Goal: Task Accomplishment & Management: Use online tool/utility

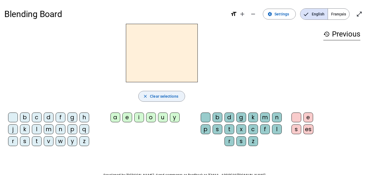
click at [162, 97] on span "Clear selections" at bounding box center [164, 96] width 28 height 6
click at [115, 117] on div "a" at bounding box center [115, 117] width 10 height 10
click at [47, 130] on div "m" at bounding box center [49, 129] width 10 height 10
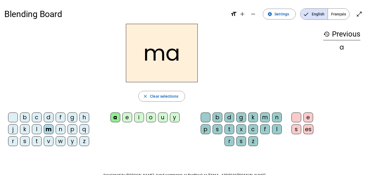
click at [139, 119] on div "i" at bounding box center [139, 117] width 10 height 10
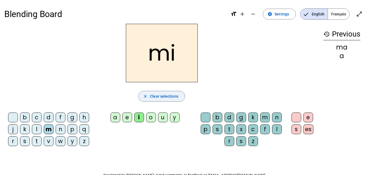
click at [164, 98] on span "Clear selections" at bounding box center [164, 96] width 28 height 6
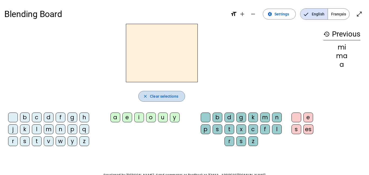
click at [164, 98] on span "Clear selections" at bounding box center [164, 96] width 28 height 6
click at [115, 118] on div "a" at bounding box center [115, 117] width 10 height 10
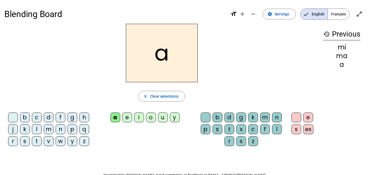
click at [49, 130] on div "m" at bounding box center [49, 129] width 10 height 10
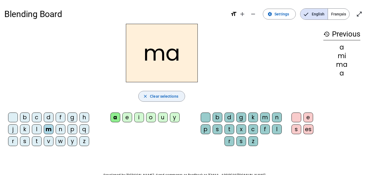
click at [164, 96] on span "Clear selections" at bounding box center [164, 96] width 28 height 6
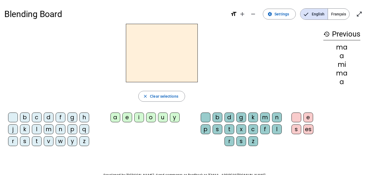
click at [13, 118] on div at bounding box center [13, 117] width 10 height 10
click at [117, 118] on div "a" at bounding box center [115, 117] width 10 height 10
click at [47, 131] on div "m" at bounding box center [49, 129] width 10 height 10
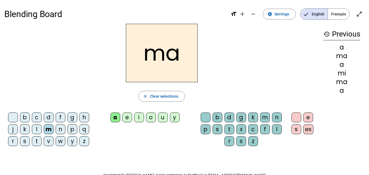
click at [139, 119] on div "i" at bounding box center [139, 117] width 10 height 10
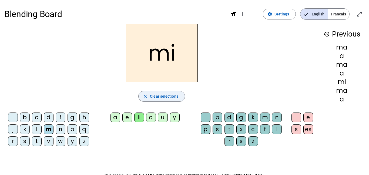
click at [160, 97] on span "Clear selections" at bounding box center [164, 96] width 28 height 6
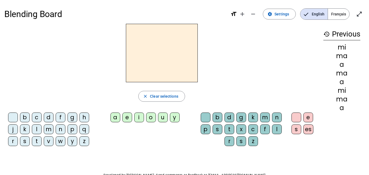
click at [116, 118] on div "a" at bounding box center [115, 117] width 10 height 10
click at [266, 115] on div "m" at bounding box center [265, 117] width 10 height 10
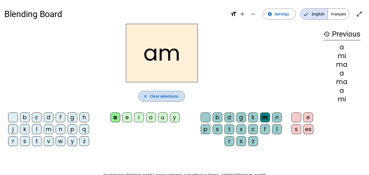
click at [158, 94] on span "Clear selections" at bounding box center [164, 96] width 28 height 6
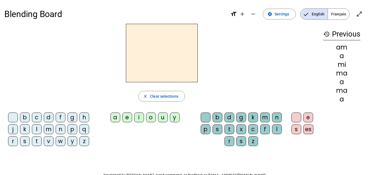
click at [117, 117] on div "a" at bounding box center [115, 117] width 10 height 10
click at [266, 118] on div "m" at bounding box center [265, 117] width 10 height 10
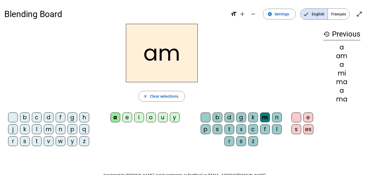
click at [139, 118] on div "i" at bounding box center [139, 117] width 10 height 10
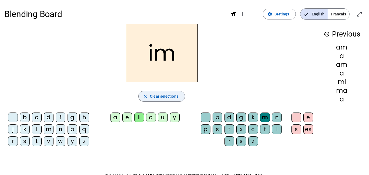
click at [165, 94] on span "Clear selections" at bounding box center [164, 96] width 28 height 6
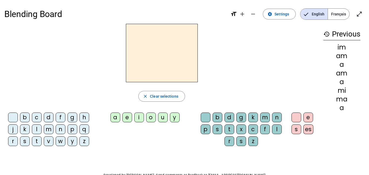
click at [116, 116] on div "a" at bounding box center [115, 117] width 10 height 10
click at [268, 116] on div "m" at bounding box center [265, 117] width 10 height 10
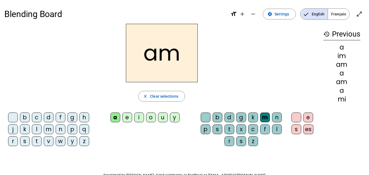
click at [138, 119] on div "i" at bounding box center [139, 117] width 10 height 10
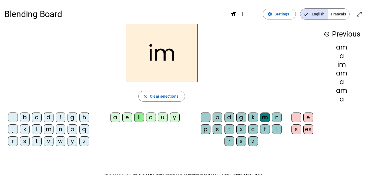
click at [186, 59] on h2 "im" at bounding box center [162, 53] width 72 height 58
click at [160, 97] on span "Clear selections" at bounding box center [164, 96] width 28 height 6
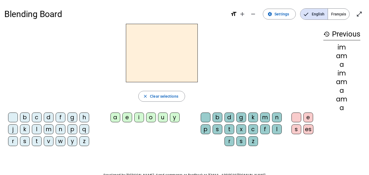
click at [138, 118] on div "i" at bounding box center [139, 117] width 10 height 10
click at [47, 132] on div "m" at bounding box center [49, 129] width 10 height 10
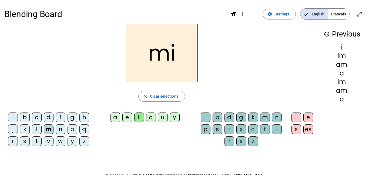
click at [116, 118] on div "a" at bounding box center [115, 117] width 10 height 10
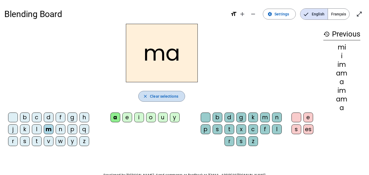
click at [176, 96] on span "Clear selections" at bounding box center [164, 96] width 28 height 6
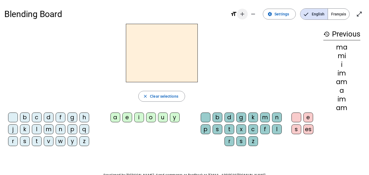
click at [242, 15] on mat-icon "add" at bounding box center [242, 14] width 6 height 6
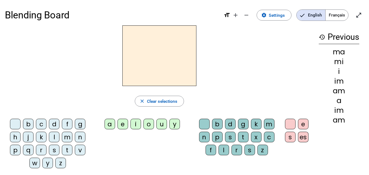
click at [110, 123] on div "a" at bounding box center [110, 124] width 11 height 11
click at [266, 125] on div "m" at bounding box center [269, 124] width 11 height 11
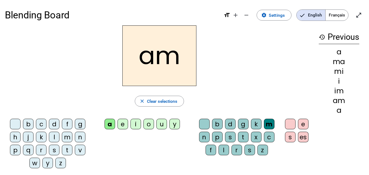
click at [135, 125] on div "i" at bounding box center [135, 124] width 11 height 11
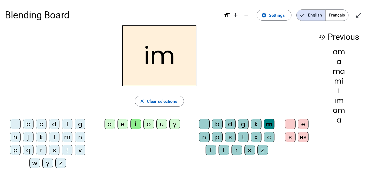
click at [322, 37] on mat-icon "history" at bounding box center [322, 37] width 6 height 6
click at [162, 102] on span "Clear selections" at bounding box center [162, 101] width 31 height 7
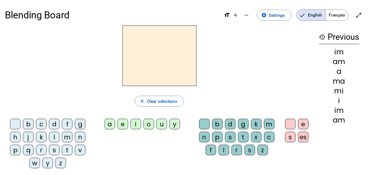
click at [319, 37] on mat-icon "history" at bounding box center [322, 37] width 6 height 6
click at [244, 16] on mat-icon "remove" at bounding box center [246, 15] width 6 height 6
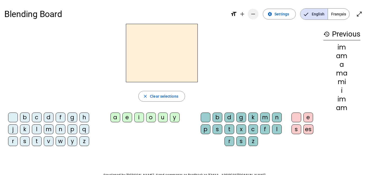
click at [244, 16] on mat-icon "add" at bounding box center [242, 14] width 6 height 6
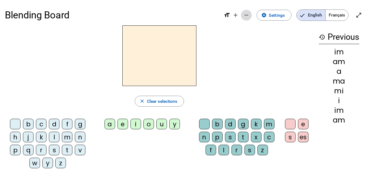
click at [244, 16] on mat-icon "remove" at bounding box center [246, 15] width 6 height 6
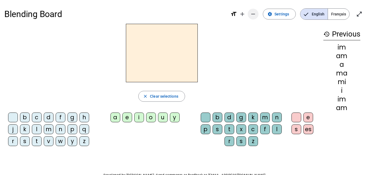
click at [244, 16] on mat-icon "add" at bounding box center [242, 14] width 6 height 6
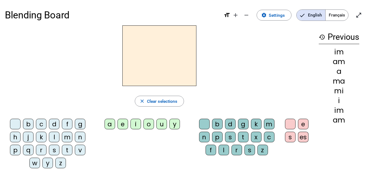
click at [110, 125] on div "a" at bounding box center [110, 124] width 11 height 11
click at [64, 137] on div "m" at bounding box center [67, 137] width 11 height 11
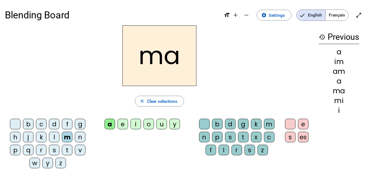
click at [269, 124] on div "m" at bounding box center [269, 124] width 11 height 11
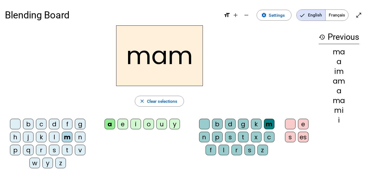
click at [134, 124] on div "i" at bounding box center [135, 124] width 11 height 11
